Goal: Information Seeking & Learning: Learn about a topic

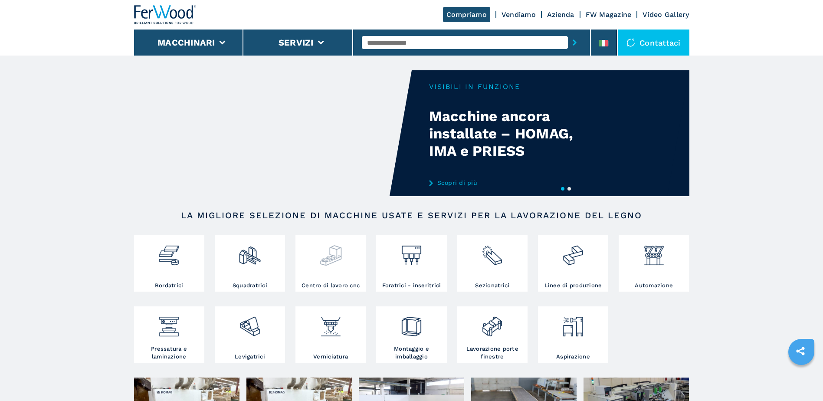
click at [322, 270] on div at bounding box center [331, 259] width 66 height 44
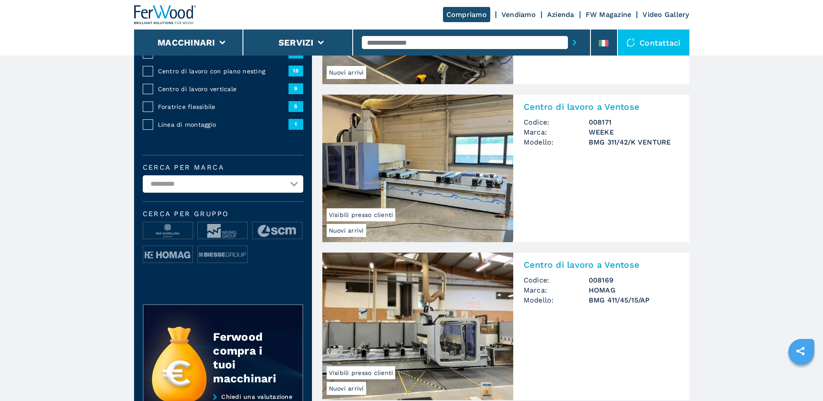
scroll to position [226, 0]
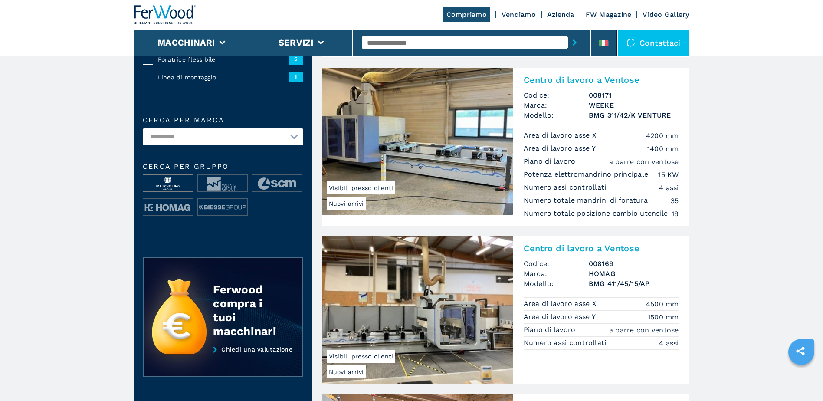
click at [173, 187] on img at bounding box center [167, 183] width 49 height 17
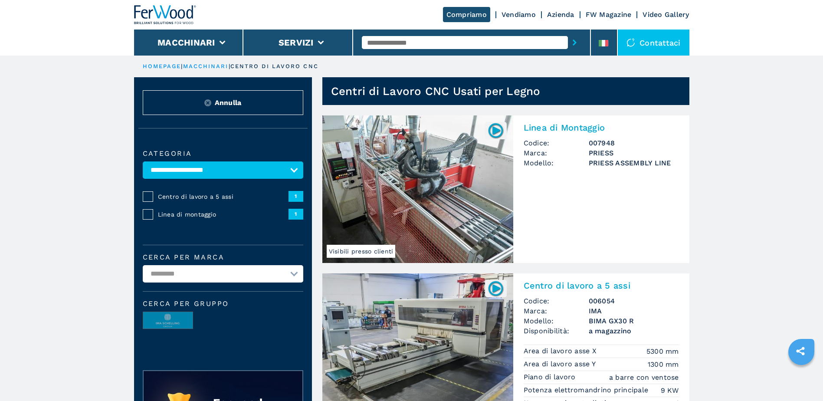
click at [224, 69] on link "macchinari" at bounding box center [206, 66] width 46 height 7
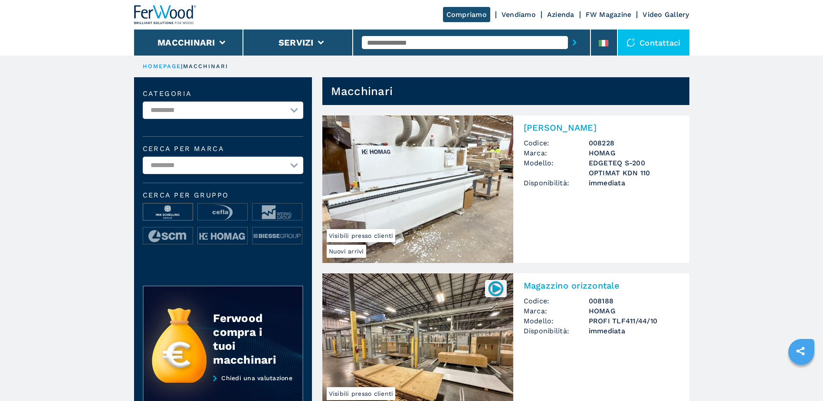
click at [171, 214] on img at bounding box center [167, 212] width 49 height 17
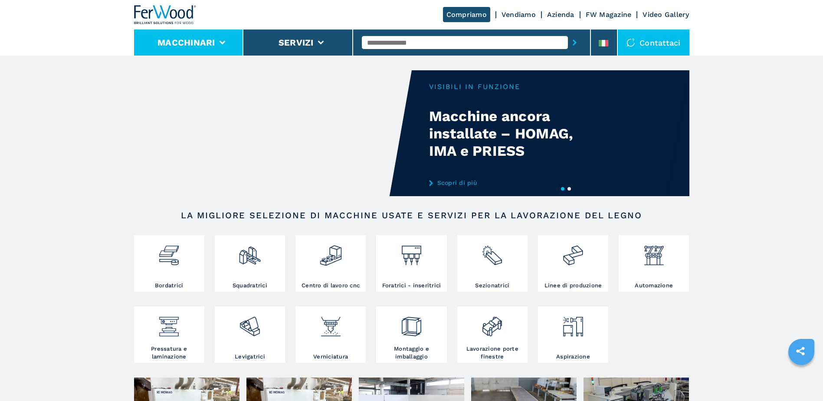
click at [223, 30] on li "Macchinari" at bounding box center [189, 43] width 110 height 26
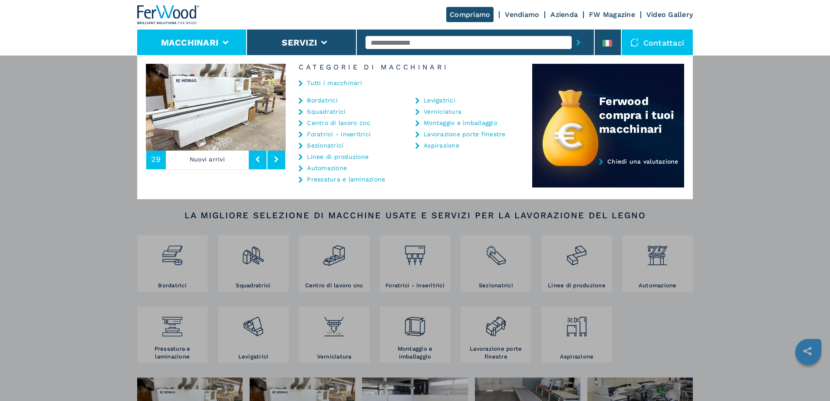
click at [336, 81] on link "Tutti i macchinari" at bounding box center [334, 83] width 55 height 6
